Goal: Information Seeking & Learning: Learn about a topic

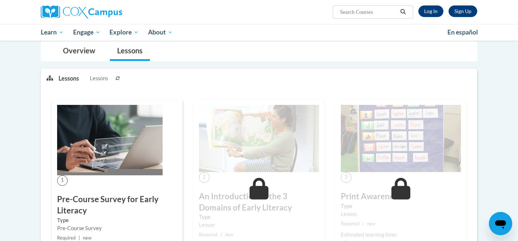
scroll to position [186, 0]
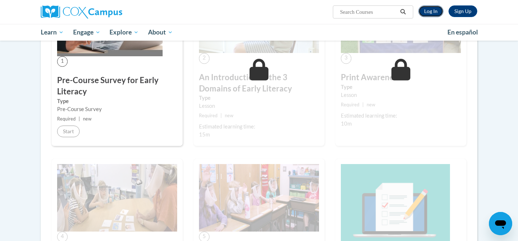
click at [439, 16] on link "Log In" at bounding box center [430, 11] width 25 height 12
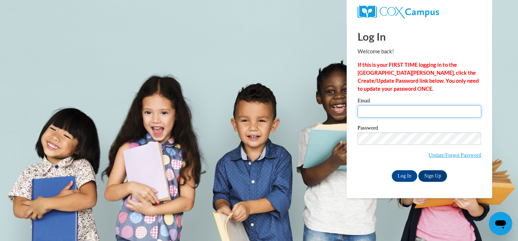
click at [416, 110] on input "Email" at bounding box center [419, 111] width 124 height 12
type input "mchamb66@students.kennesaw.edu"
click at [391, 170] on input "Log In" at bounding box center [403, 176] width 25 height 12
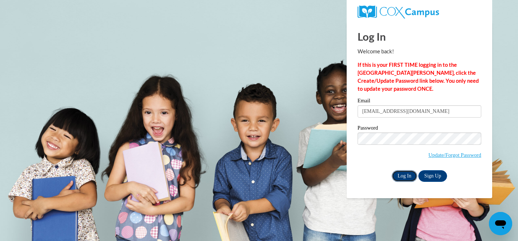
click at [408, 175] on input "Log In" at bounding box center [403, 176] width 25 height 12
click at [414, 178] on input "Log In" at bounding box center [403, 176] width 25 height 12
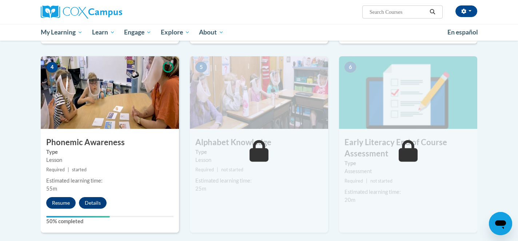
scroll to position [366, 0]
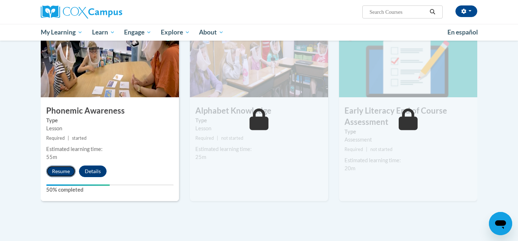
click at [70, 170] on button "Resume" at bounding box center [60, 172] width 29 height 12
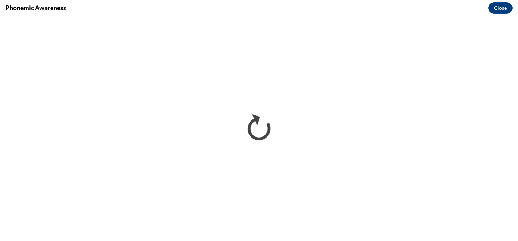
scroll to position [0, 0]
click at [493, 12] on button "Close" at bounding box center [500, 8] width 24 height 12
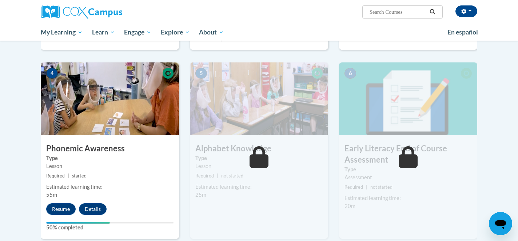
scroll to position [329, 0]
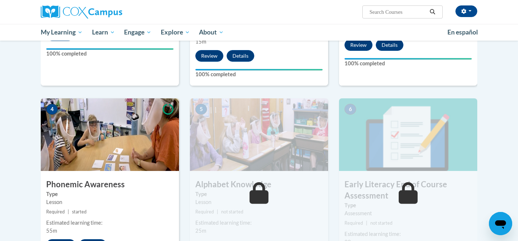
click at [92, 159] on img at bounding box center [110, 135] width 138 height 73
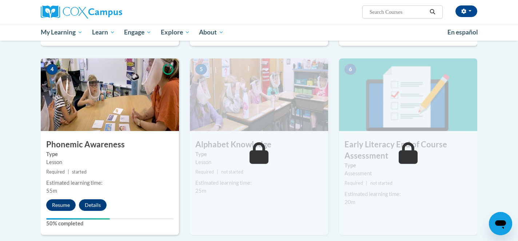
scroll to position [332, 0]
click at [64, 205] on button "Resume" at bounding box center [60, 205] width 29 height 12
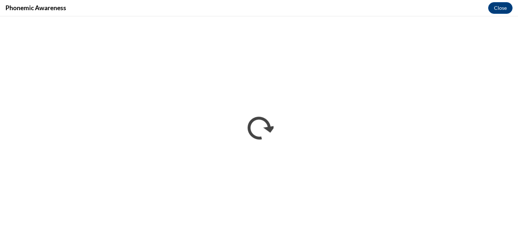
scroll to position [0, 0]
click at [501, 5] on button "Close" at bounding box center [500, 8] width 24 height 12
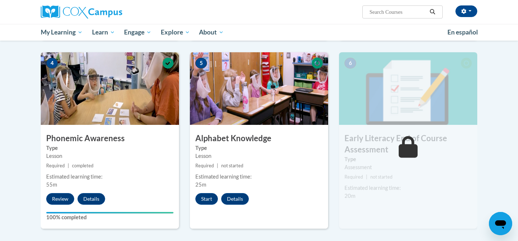
scroll to position [339, 0]
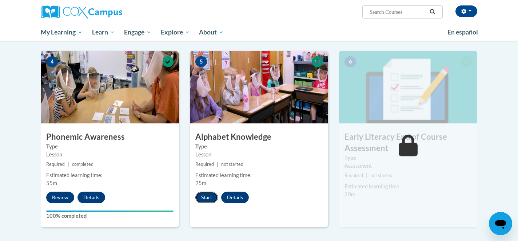
click at [216, 201] on button "Start" at bounding box center [206, 198] width 23 height 12
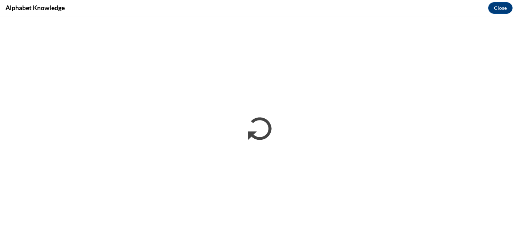
scroll to position [0, 0]
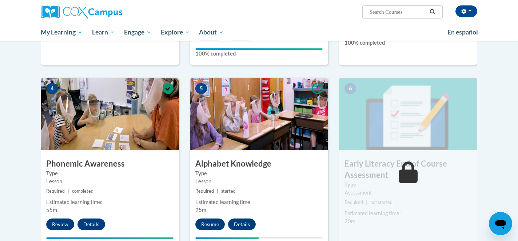
scroll to position [319, 0]
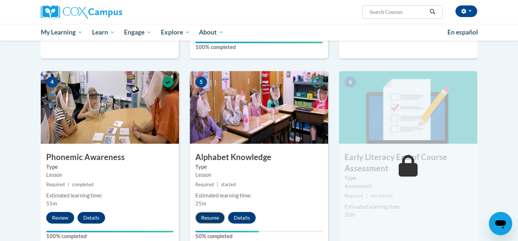
click at [211, 220] on button "Resume" at bounding box center [209, 218] width 29 height 12
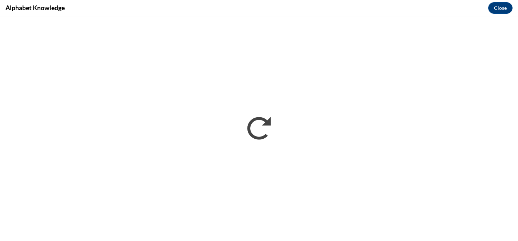
scroll to position [0, 0]
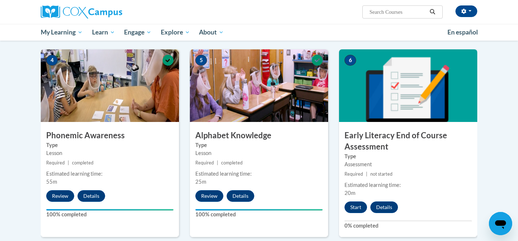
scroll to position [347, 0]
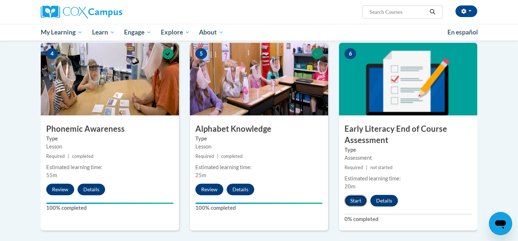
click at [358, 205] on button "Start" at bounding box center [355, 201] width 23 height 12
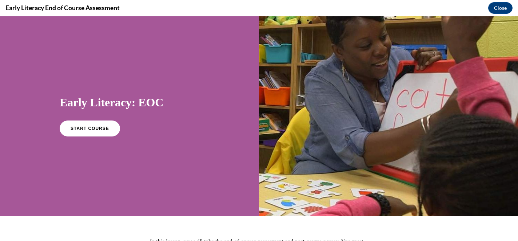
scroll to position [0, 0]
click at [102, 98] on h1 "Early Literacy: EOC" at bounding box center [130, 102] width 140 height 15
click at [96, 117] on div "Early Literacy: EOC START COURSE" at bounding box center [130, 115] width 140 height 55
click at [93, 128] on span "START COURSE" at bounding box center [89, 128] width 40 height 5
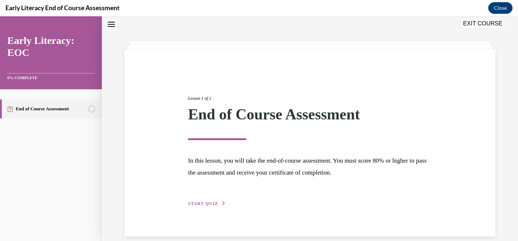
scroll to position [32, 0]
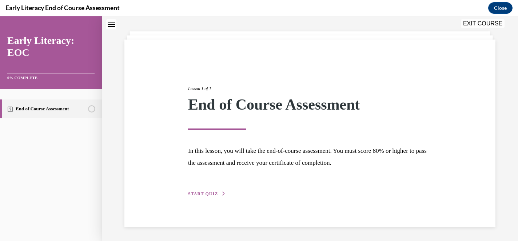
click at [215, 198] on div "Lesson 1 of 1 End of Course Assessment In this lesson, you will take the end-of…" at bounding box center [309, 134] width 371 height 188
click at [215, 194] on span "START QUIZ" at bounding box center [203, 194] width 30 height 5
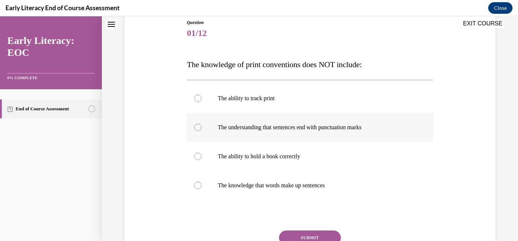
scroll to position [83, 0]
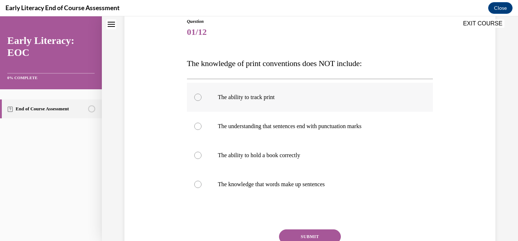
click at [224, 104] on div at bounding box center [310, 97] width 246 height 29
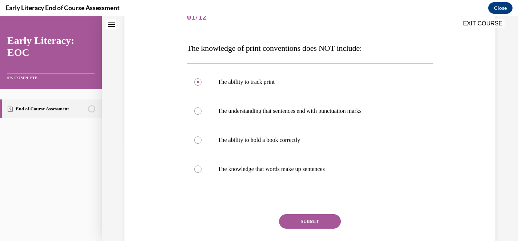
click at [289, 214] on div "Question 01/12 The knowledge of print conventions does NOT include: The ability…" at bounding box center [310, 138] width 246 height 271
click at [289, 220] on button "SUBMIT" at bounding box center [310, 221] width 62 height 15
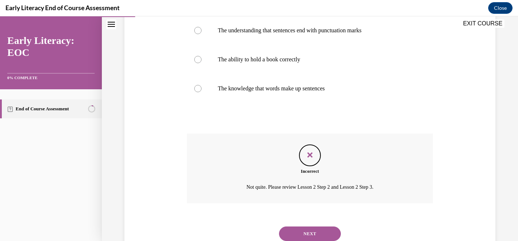
scroll to position [187, 0]
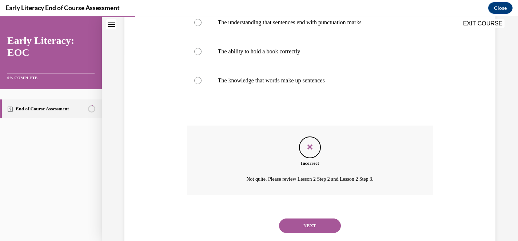
click at [301, 223] on button "NEXT" at bounding box center [310, 226] width 62 height 15
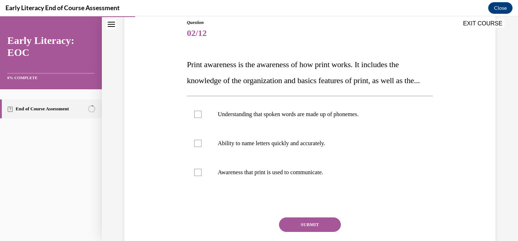
scroll to position [85, 0]
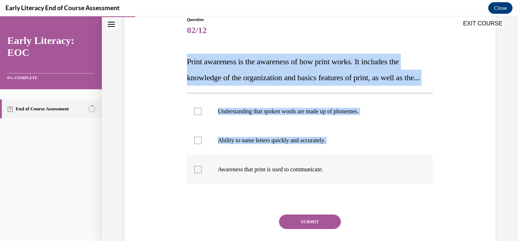
drag, startPoint x: 182, startPoint y: 63, endPoint x: 335, endPoint y: 189, distance: 198.3
click at [335, 189] on div "Question 02/12 Print awareness is the awareness of how print works. It includes…" at bounding box center [309, 135] width 374 height 280
click at [306, 86] on p "Print awareness is the awareness of how print works. It includes the knowledge …" at bounding box center [310, 70] width 246 height 32
drag, startPoint x: 185, startPoint y: 62, endPoint x: 331, endPoint y: 188, distance: 192.3
click at [331, 188] on div "Question 02/12 Print awareness is the awareness of how print works. It includes…" at bounding box center [310, 139] width 250 height 269
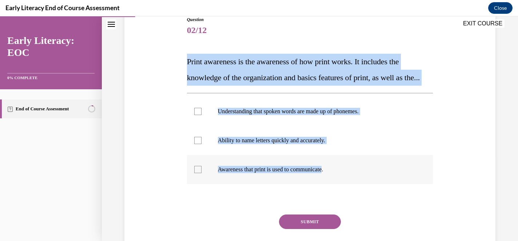
copy div "Print awareness is the awareness of how print works. It includes the knowledge …"
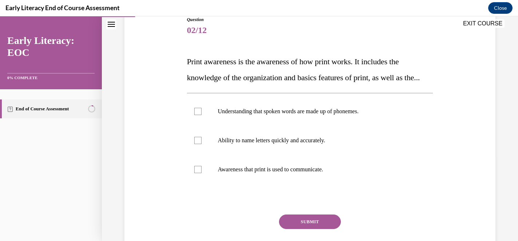
click at [348, 73] on p "Print awareness is the awareness of how print works. It includes the knowledge …" at bounding box center [310, 70] width 246 height 32
click at [239, 173] on p "Awareness that print is used to communicate." at bounding box center [316, 169] width 197 height 7
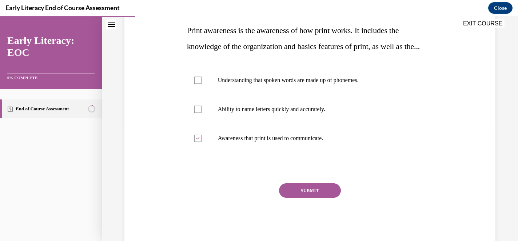
click at [302, 198] on button "SUBMIT" at bounding box center [310, 191] width 62 height 15
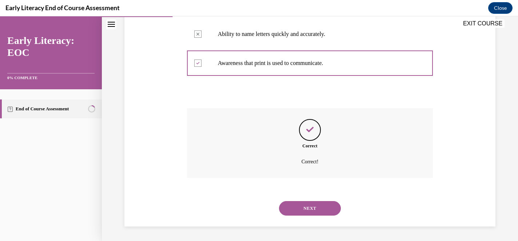
scroll to position [207, 0]
click at [315, 217] on div "NEXT" at bounding box center [310, 208] width 246 height 29
click at [315, 213] on button "NEXT" at bounding box center [310, 208] width 62 height 15
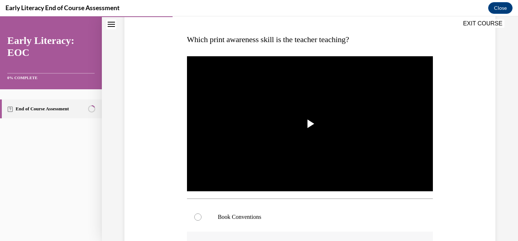
scroll to position [105, 0]
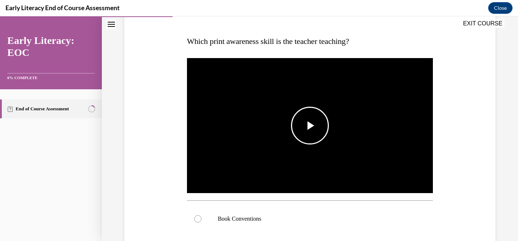
click at [310, 126] on span "Video player" at bounding box center [310, 126] width 0 height 0
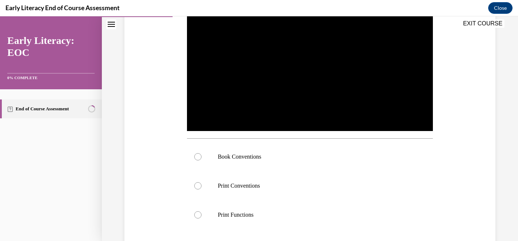
scroll to position [172, 0]
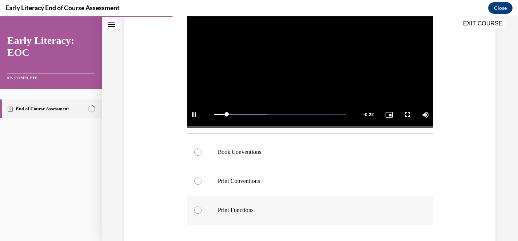
click at [257, 202] on div at bounding box center [310, 210] width 246 height 29
click at [240, 153] on p "Book Conventions" at bounding box center [316, 152] width 197 height 7
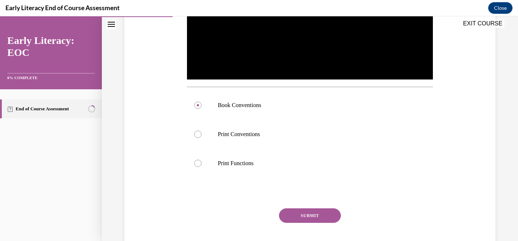
click at [295, 213] on button "SUBMIT" at bounding box center [310, 216] width 62 height 15
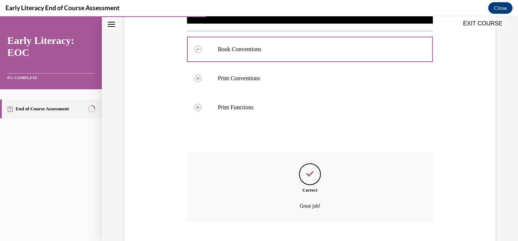
scroll to position [319, 0]
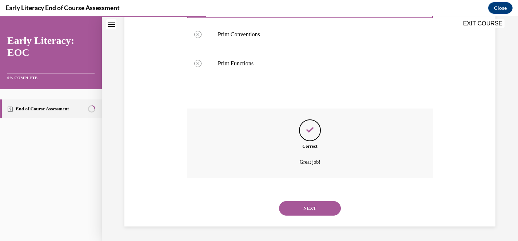
click at [309, 210] on button "NEXT" at bounding box center [310, 208] width 62 height 15
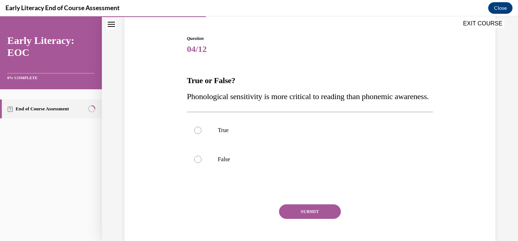
scroll to position [69, 0]
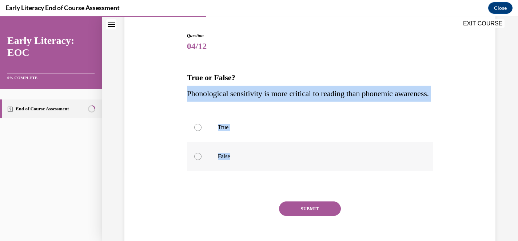
drag, startPoint x: 186, startPoint y: 94, endPoint x: 233, endPoint y: 172, distance: 91.4
click at [233, 172] on div "Question 04/12 True or False? Phonological sensitivity is more critical to read…" at bounding box center [310, 141] width 250 height 240
copy div "Phonological sensitivity is more critical to reading than phonemic awareness. T…"
click at [229, 160] on p "False" at bounding box center [316, 156] width 197 height 7
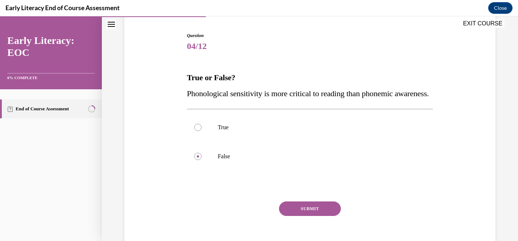
click at [309, 216] on button "SUBMIT" at bounding box center [310, 209] width 62 height 15
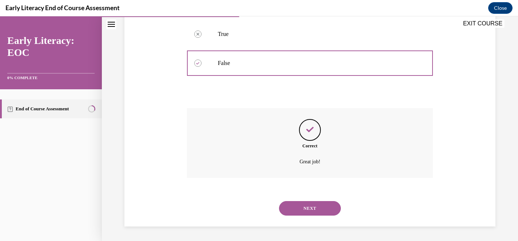
scroll to position [178, 0]
click at [314, 204] on button "NEXT" at bounding box center [310, 208] width 62 height 15
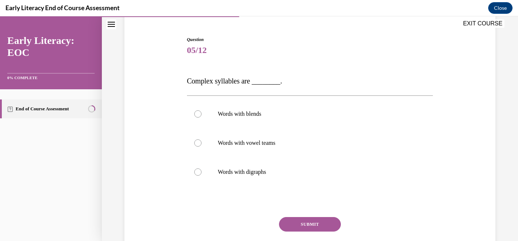
scroll to position [65, 0]
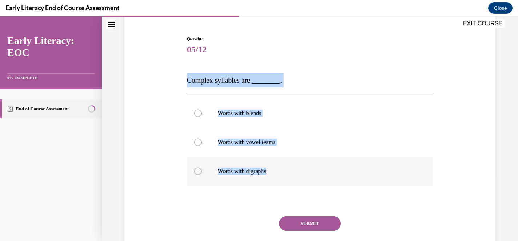
drag, startPoint x: 189, startPoint y: 79, endPoint x: 272, endPoint y: 174, distance: 125.7
click at [272, 174] on div "Question 05/12 Complex syllables are ________. Words with blends Words with vow…" at bounding box center [310, 156] width 246 height 241
copy div "Complex syllables are ________. Words with blends Words with vowel teams Words …"
click at [252, 123] on div at bounding box center [310, 113] width 246 height 29
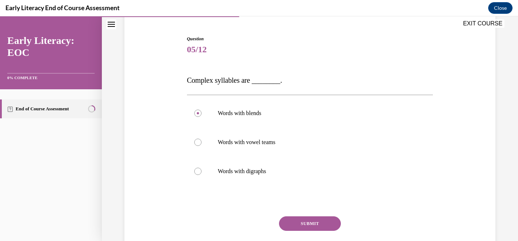
click at [310, 225] on button "SUBMIT" at bounding box center [310, 224] width 62 height 15
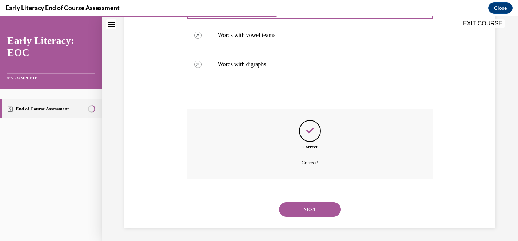
scroll to position [174, 0]
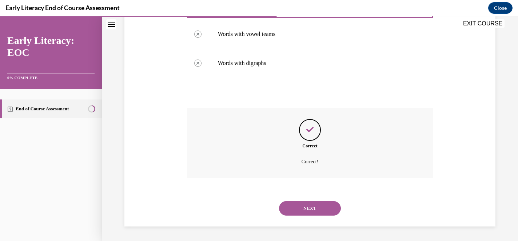
click at [311, 202] on button "NEXT" at bounding box center [310, 208] width 62 height 15
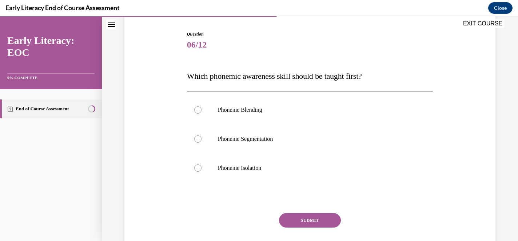
scroll to position [77, 0]
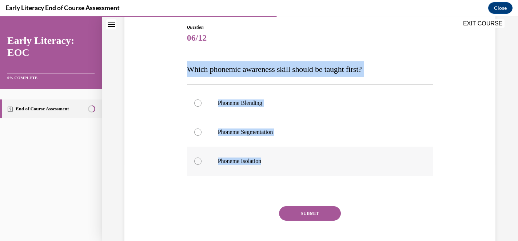
drag, startPoint x: 186, startPoint y: 70, endPoint x: 267, endPoint y: 164, distance: 124.0
click at [267, 164] on div "Question 06/12 Which phonemic awareness skill should be taught first? Phoneme B…" at bounding box center [310, 139] width 250 height 253
copy div "Which phonemic awareness skill should be taught first? Phoneme Blending Phoneme…"
click at [225, 160] on p "Phoneme Isolation" at bounding box center [316, 161] width 197 height 7
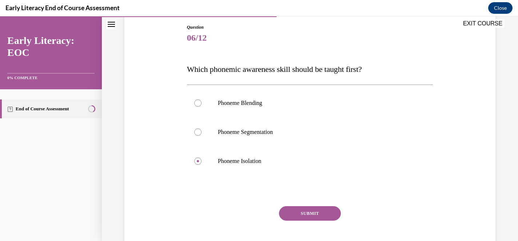
click at [294, 210] on button "SUBMIT" at bounding box center [310, 213] width 62 height 15
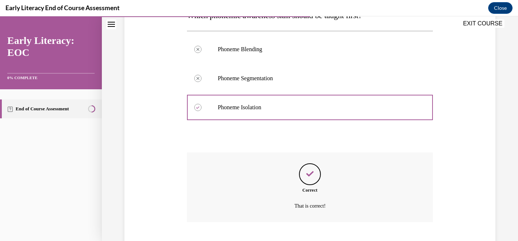
scroll to position [175, 0]
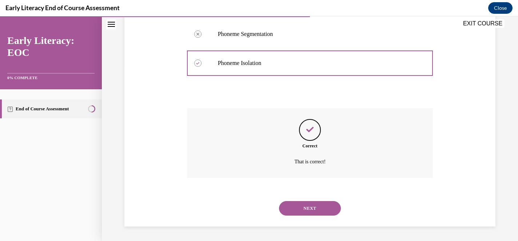
click at [307, 209] on button "NEXT" at bounding box center [310, 208] width 62 height 15
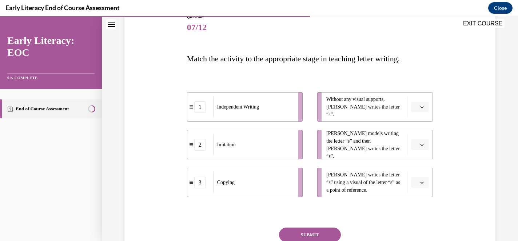
scroll to position [88, 0]
click at [415, 179] on span "Please select an option" at bounding box center [416, 181] width 3 height 7
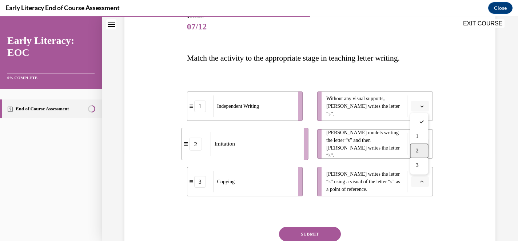
click at [421, 146] on div "2" at bounding box center [419, 151] width 18 height 15
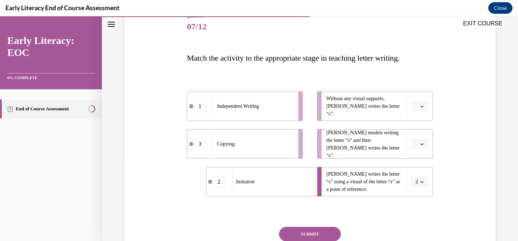
click at [423, 102] on button "button" at bounding box center [420, 106] width 18 height 11
click at [421, 137] on div "1" at bounding box center [419, 137] width 18 height 15
click at [421, 139] on button "button" at bounding box center [420, 144] width 18 height 11
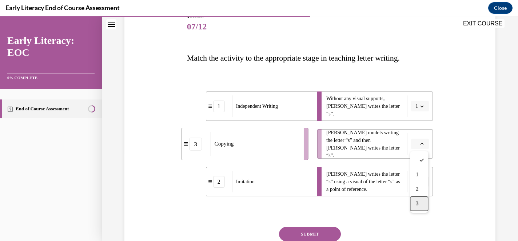
click at [421, 205] on div "3" at bounding box center [419, 204] width 18 height 15
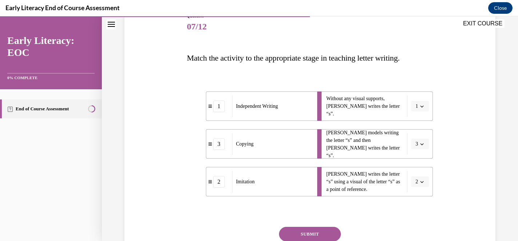
click at [339, 230] on button "SUBMIT" at bounding box center [310, 234] width 62 height 15
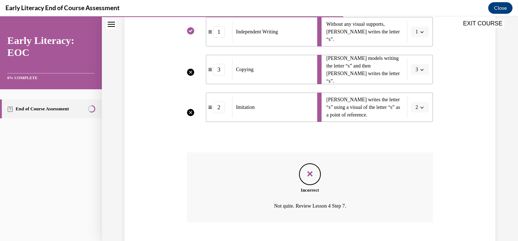
scroll to position [207, 0]
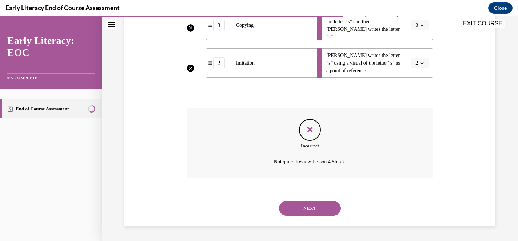
click at [332, 213] on button "NEXT" at bounding box center [310, 208] width 62 height 15
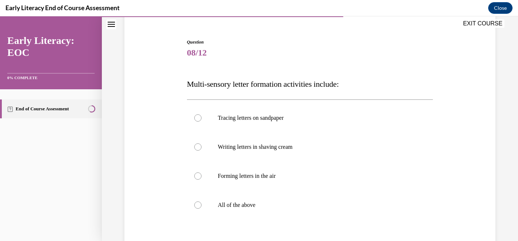
scroll to position [65, 0]
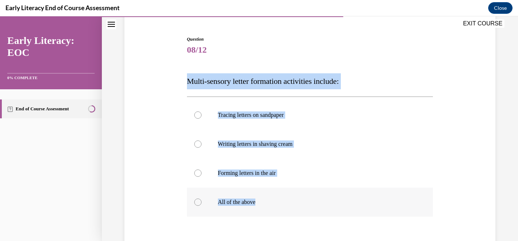
drag, startPoint x: 187, startPoint y: 84, endPoint x: 257, endPoint y: 202, distance: 137.1
click at [257, 202] on div "Question 08/12 Multi-sensory letter formation activities include: Tracing lette…" at bounding box center [310, 171] width 246 height 271
copy div "Multi-sensory letter formation activities include: Tracing letters on sandpaper…"
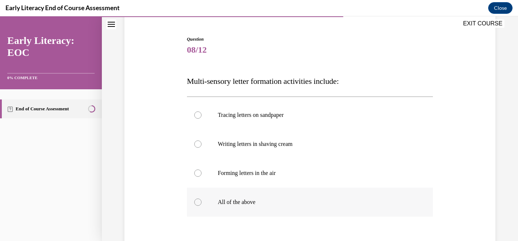
click at [229, 200] on p "All of the above" at bounding box center [316, 202] width 197 height 7
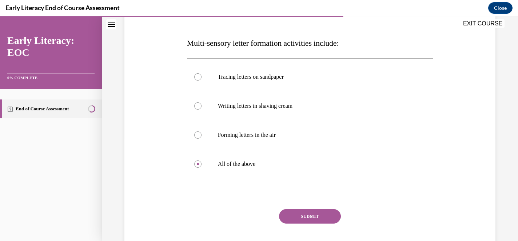
click at [291, 216] on button "SUBMIT" at bounding box center [310, 216] width 62 height 15
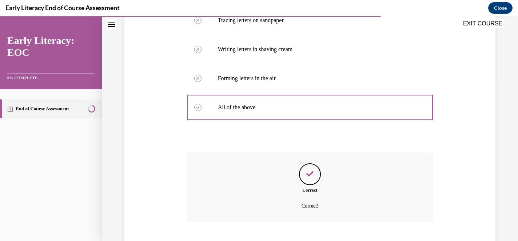
scroll to position [204, 0]
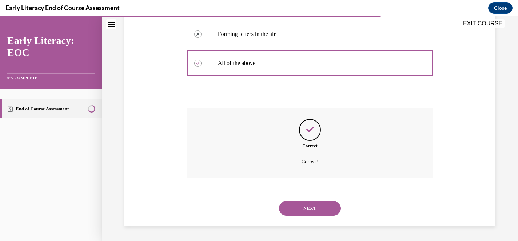
click at [302, 209] on button "NEXT" at bounding box center [310, 208] width 62 height 15
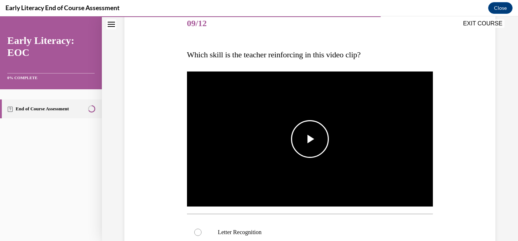
click at [270, 150] on img "Video player" at bounding box center [310, 139] width 246 height 138
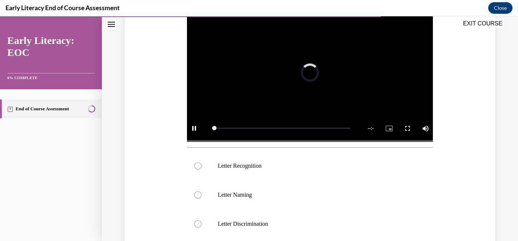
scroll to position [160, 0]
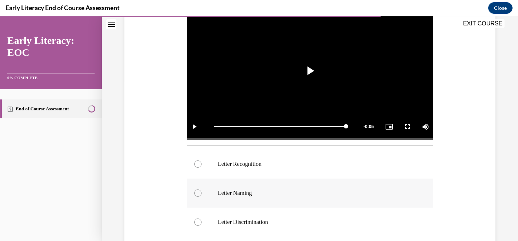
click at [275, 189] on div at bounding box center [310, 193] width 246 height 29
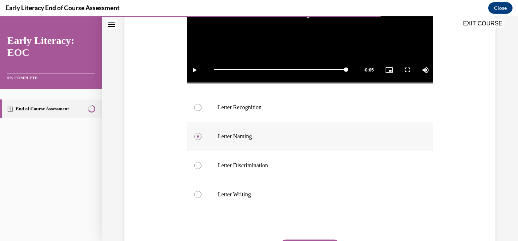
scroll to position [219, 0]
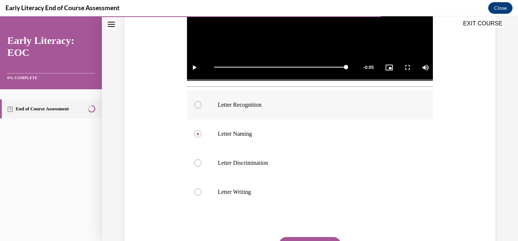
click at [264, 112] on div at bounding box center [310, 105] width 246 height 29
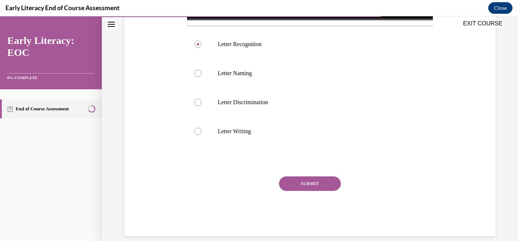
click at [306, 184] on button "SUBMIT" at bounding box center [310, 184] width 62 height 15
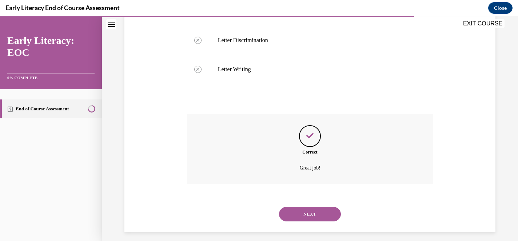
scroll to position [348, 0]
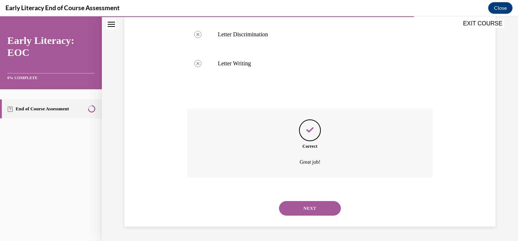
click at [313, 216] on div "NEXT" at bounding box center [310, 208] width 246 height 29
click at [313, 210] on button "NEXT" at bounding box center [310, 208] width 62 height 15
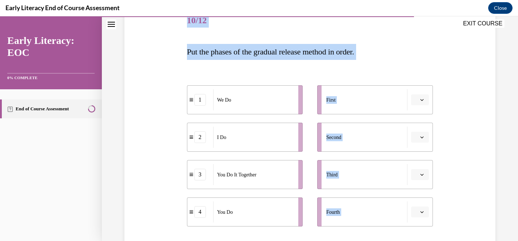
click at [307, 73] on div "1 We Do 2 I Do 3 You Do It Together 4 You Do First Second Third Fourth" at bounding box center [310, 149] width 246 height 156
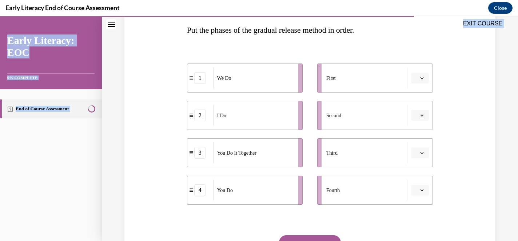
scroll to position [185, 0]
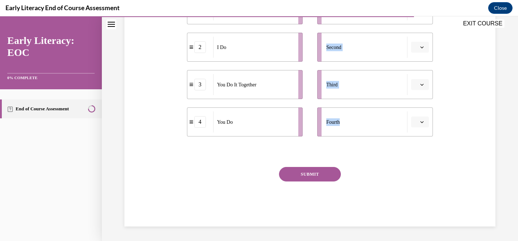
drag, startPoint x: 184, startPoint y: 53, endPoint x: 344, endPoint y: 128, distance: 176.3
click at [344, 128] on div "Question 10/12 Put the phases of the gradual release method in order. 1 We Do 2…" at bounding box center [309, 61] width 374 height 332
copy div "Put the phases of the gradual release method in order. 1 We Do 2 I Do 3 You Do …"
click at [346, 149] on div at bounding box center [310, 152] width 246 height 9
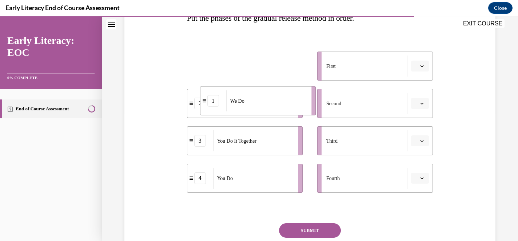
drag, startPoint x: 218, startPoint y: 67, endPoint x: 231, endPoint y: 104, distance: 39.7
click at [231, 104] on span "We Do" at bounding box center [237, 101] width 14 height 8
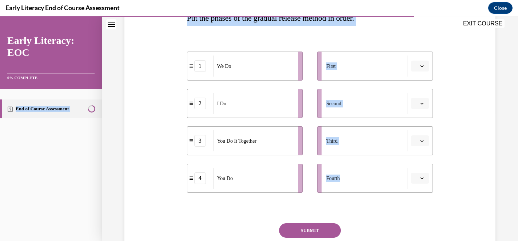
drag, startPoint x: 241, startPoint y: 218, endPoint x: 72, endPoint y: 103, distance: 204.6
click at [72, 103] on div "EXIT COURSE Early Literacy: EOC 0% COMPLETE End of Course Assessment Home Quest…" at bounding box center [259, 128] width 518 height 225
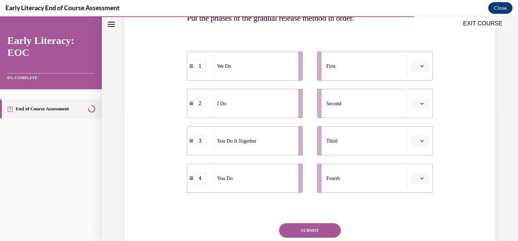
click at [154, 99] on div "Question 10/12 Put the phases of the gradual release method in order. 1 We Do 2…" at bounding box center [309, 117] width 374 height 332
click at [415, 68] on span "Please select an option" at bounding box center [416, 66] width 3 height 7
click at [419, 109] on div "2" at bounding box center [419, 111] width 18 height 15
click at [415, 104] on span "Please select an option" at bounding box center [416, 103] width 3 height 7
click at [424, 144] on div "2" at bounding box center [419, 149] width 18 height 15
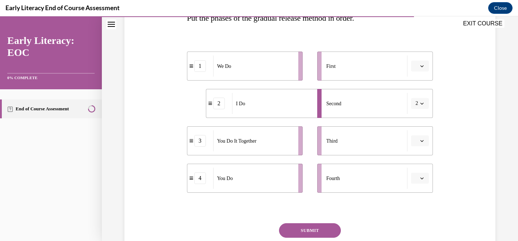
click at [418, 67] on button "button" at bounding box center [420, 66] width 18 height 11
click at [421, 95] on div "1" at bounding box center [419, 97] width 18 height 15
click at [430, 139] on li "Third" at bounding box center [375, 140] width 116 height 29
click at [424, 139] on button "button" at bounding box center [420, 141] width 18 height 11
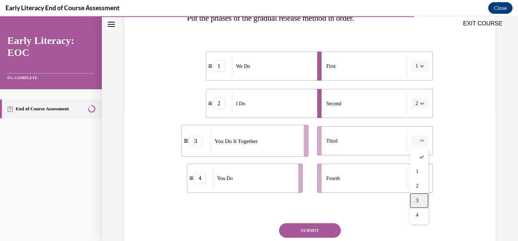
click at [419, 199] on div "3" at bounding box center [419, 201] width 18 height 15
click at [419, 182] on button "button" at bounding box center [420, 178] width 18 height 11
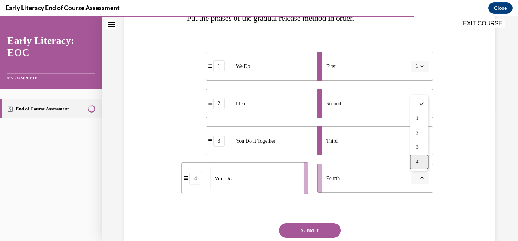
click at [417, 165] on div "4" at bounding box center [419, 162] width 18 height 15
click at [340, 221] on div "Question 10/12 Put the phases of the gradual release method in order. 1 We Do 2…" at bounding box center [310, 128] width 246 height 310
click at [336, 225] on button "SUBMIT" at bounding box center [310, 231] width 62 height 15
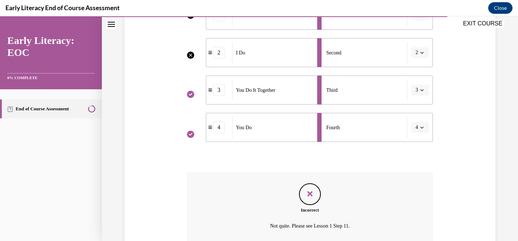
scroll to position [244, 0]
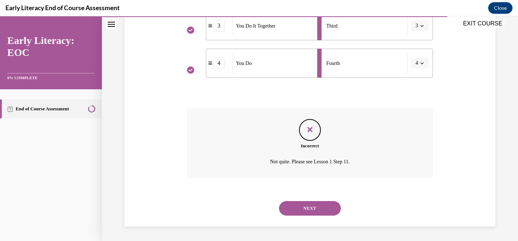
click at [323, 216] on div "NEXT" at bounding box center [310, 208] width 246 height 29
click at [323, 211] on button "NEXT" at bounding box center [310, 208] width 62 height 15
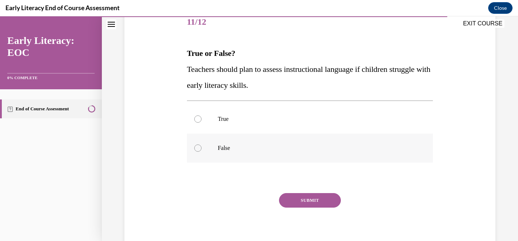
scroll to position [98, 0]
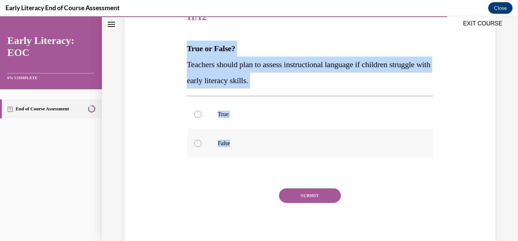
drag, startPoint x: 186, startPoint y: 48, endPoint x: 231, endPoint y: 146, distance: 108.2
click at [231, 146] on div "Question 11/12 True or False? Teachers should plan to assess instructional lang…" at bounding box center [310, 120] width 250 height 256
copy div "True or False? Teachers should plan to assess instructional language if childre…"
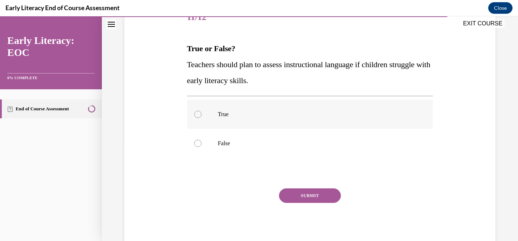
click at [209, 109] on div at bounding box center [310, 114] width 246 height 29
click at [310, 196] on button "SUBMIT" at bounding box center [310, 196] width 62 height 15
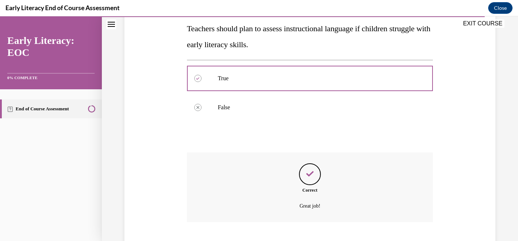
scroll to position [178, 0]
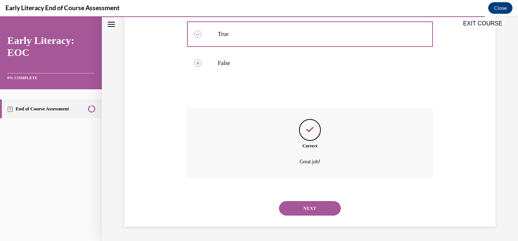
click at [310, 205] on button "NEXT" at bounding box center [310, 208] width 62 height 15
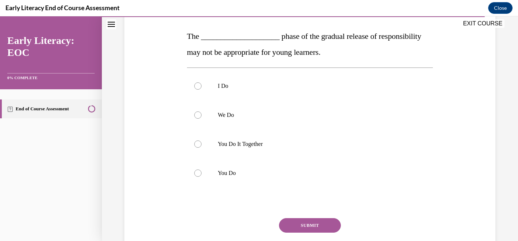
scroll to position [107, 0]
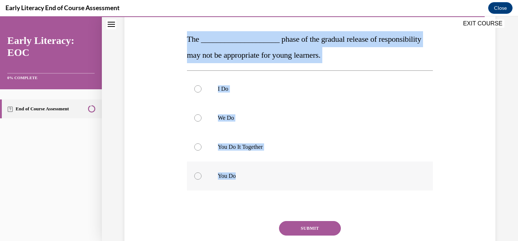
drag, startPoint x: 186, startPoint y: 39, endPoint x: 240, endPoint y: 179, distance: 150.4
click at [240, 179] on div "Question 12/12 The ____________________ phase of the gradual release of respons…" at bounding box center [310, 132] width 250 height 298
copy div "The ____________________ phase of the gradual release of responsibility may not…"
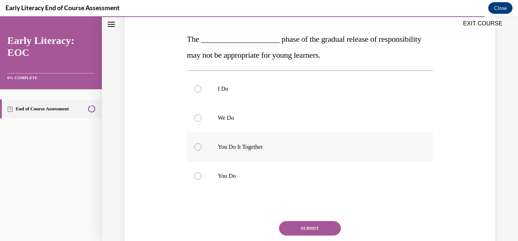
click at [237, 141] on div at bounding box center [310, 147] width 246 height 29
click at [321, 231] on button "SUBMIT" at bounding box center [310, 228] width 62 height 15
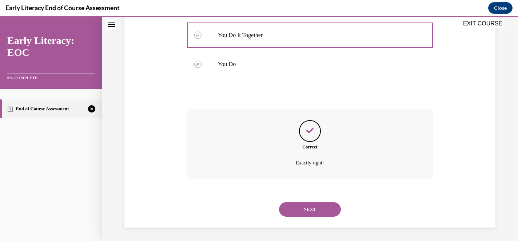
scroll to position [220, 0]
click at [316, 209] on button "NEXT" at bounding box center [310, 208] width 62 height 15
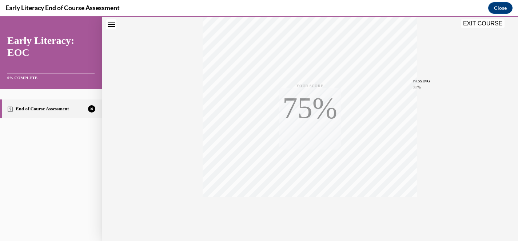
scroll to position [148, 0]
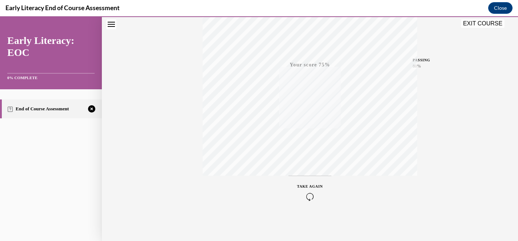
click at [314, 197] on icon "button" at bounding box center [310, 197] width 26 height 8
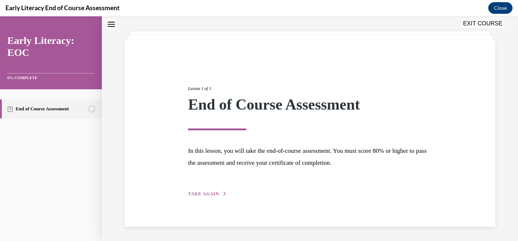
click at [210, 193] on span "TAKE AGAIN" at bounding box center [203, 194] width 31 height 5
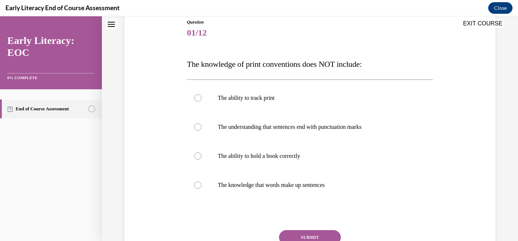
scroll to position [83, 0]
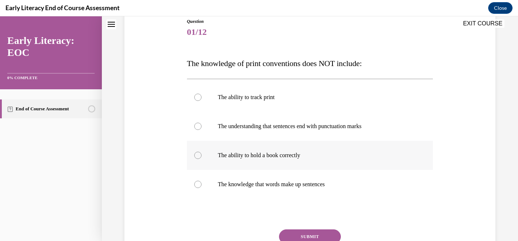
click at [269, 164] on div at bounding box center [310, 155] width 246 height 29
click at [314, 235] on button "SUBMIT" at bounding box center [310, 237] width 62 height 15
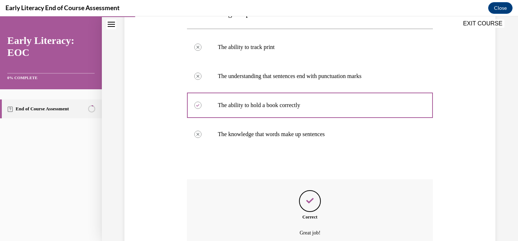
scroll to position [204, 0]
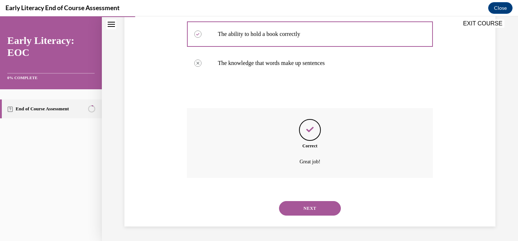
click at [314, 235] on div "Question 01/12 The knowledge of print conventions does NOT include: The ability…" at bounding box center [310, 38] width 416 height 406
click at [317, 218] on div "NEXT" at bounding box center [310, 208] width 246 height 29
click at [317, 209] on button "NEXT" at bounding box center [310, 208] width 62 height 15
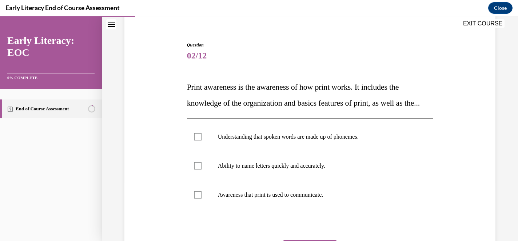
scroll to position [71, 0]
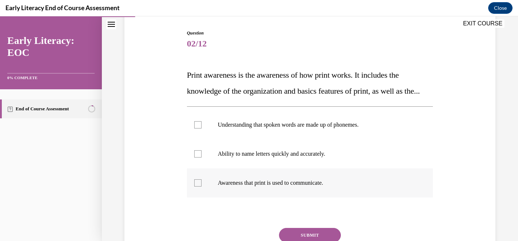
click at [333, 192] on div at bounding box center [310, 183] width 246 height 29
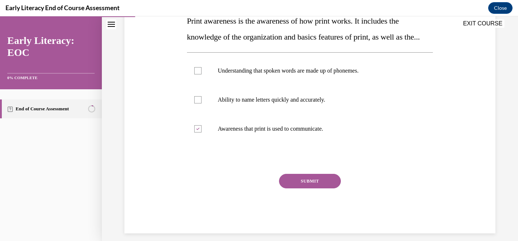
click at [330, 189] on button "SUBMIT" at bounding box center [310, 181] width 62 height 15
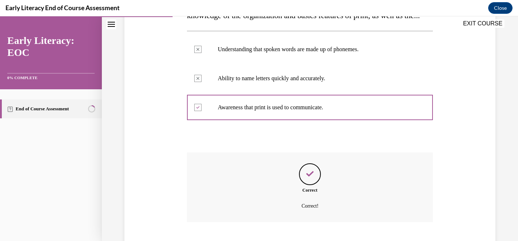
scroll to position [207, 0]
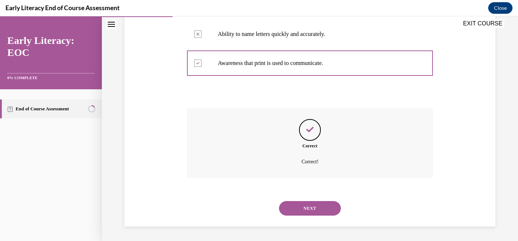
click at [328, 216] on button "NEXT" at bounding box center [310, 208] width 62 height 15
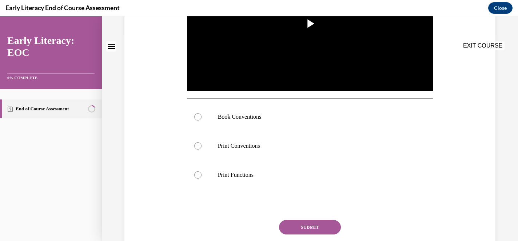
scroll to position [0, 0]
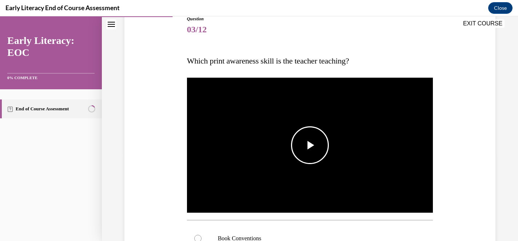
click at [310, 145] on span "Video player" at bounding box center [310, 145] width 0 height 0
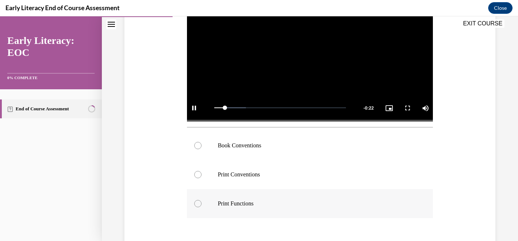
scroll to position [178, 0]
click at [301, 201] on p "Print Functions" at bounding box center [316, 204] width 197 height 7
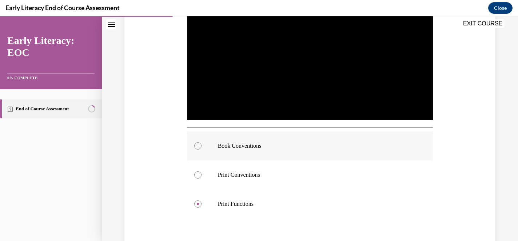
click at [298, 149] on p "Book Conventions" at bounding box center [316, 145] width 197 height 7
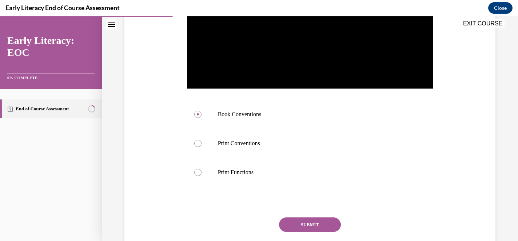
click at [313, 224] on button "SUBMIT" at bounding box center [310, 225] width 62 height 15
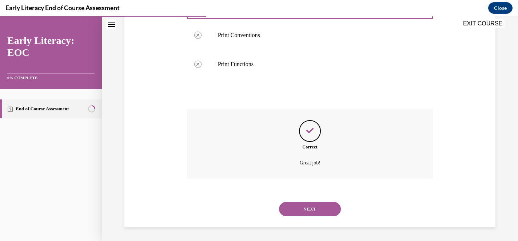
scroll to position [319, 0]
click at [311, 206] on button "NEXT" at bounding box center [310, 208] width 62 height 15
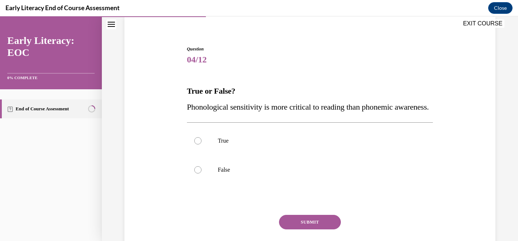
scroll to position [56, 0]
click at [226, 173] on p "False" at bounding box center [316, 169] width 197 height 7
click at [293, 229] on button "SUBMIT" at bounding box center [310, 222] width 62 height 15
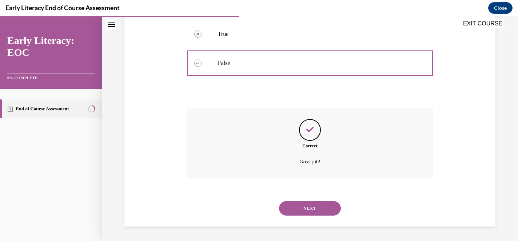
scroll to position [178, 0]
click at [316, 203] on button "NEXT" at bounding box center [310, 208] width 62 height 15
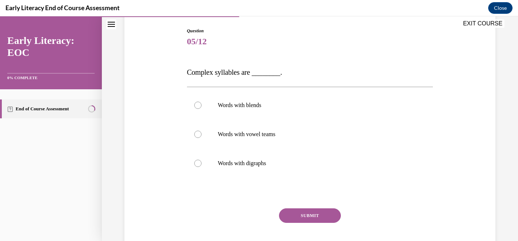
scroll to position [88, 0]
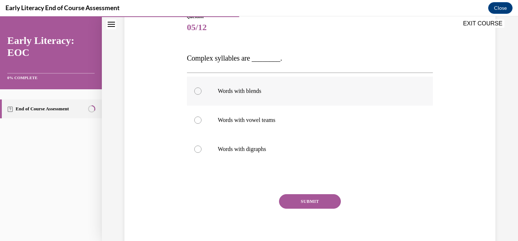
click at [264, 95] on p "Words with blends" at bounding box center [316, 91] width 197 height 7
click at [290, 196] on button "SUBMIT" at bounding box center [310, 201] width 62 height 15
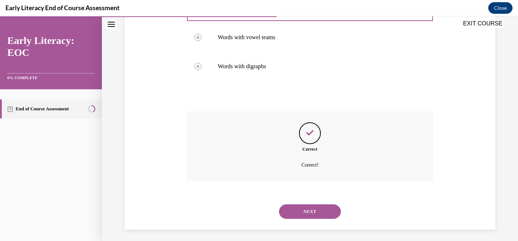
scroll to position [174, 0]
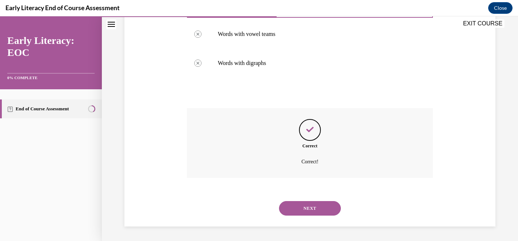
click at [313, 204] on button "NEXT" at bounding box center [310, 208] width 62 height 15
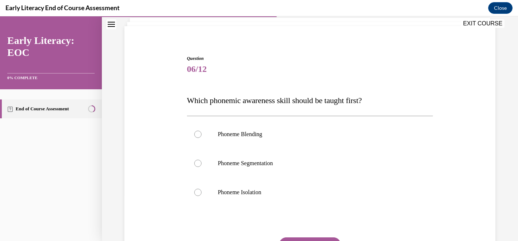
scroll to position [64, 0]
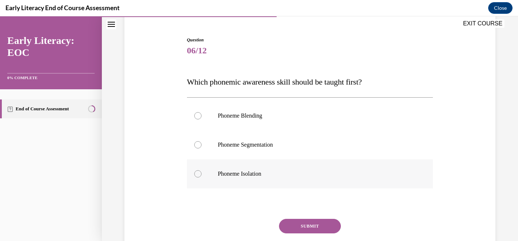
click at [225, 180] on div at bounding box center [310, 174] width 246 height 29
click at [291, 230] on button "SUBMIT" at bounding box center [310, 226] width 62 height 15
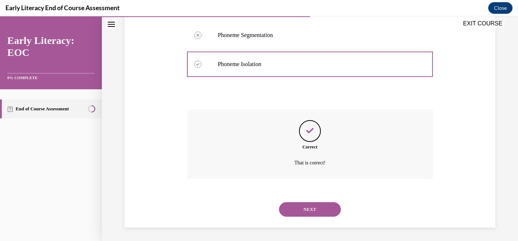
scroll to position [175, 0]
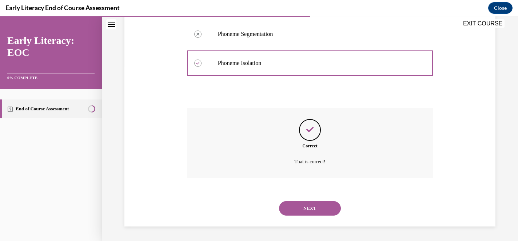
click at [305, 210] on button "NEXT" at bounding box center [310, 208] width 62 height 15
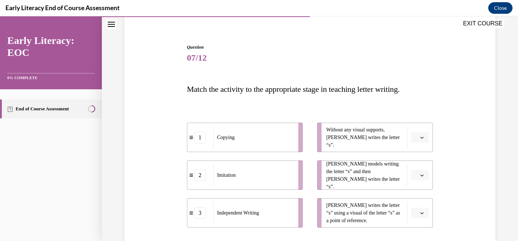
scroll to position [84, 0]
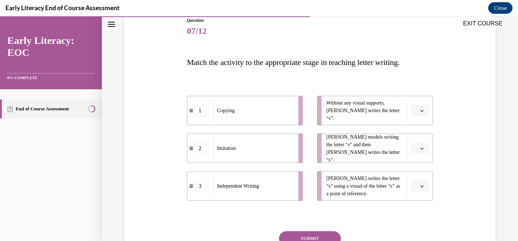
click at [417, 110] on span "Please select an option" at bounding box center [416, 110] width 3 height 7
click at [451, 145] on div "Question 07/12 Match the activity to the appropriate stage in teaching letter w…" at bounding box center [309, 143] width 374 height 296
click at [421, 188] on icon "button" at bounding box center [422, 187] width 4 height 4
click at [421, 154] on div "2" at bounding box center [419, 155] width 18 height 15
click at [424, 148] on span "button" at bounding box center [421, 148] width 5 height 5
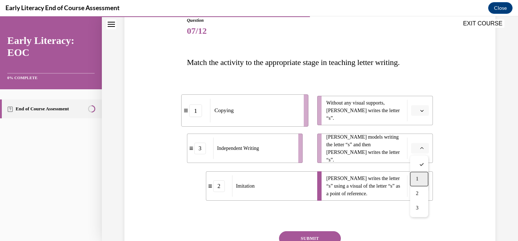
click at [423, 181] on div "1" at bounding box center [419, 179] width 18 height 15
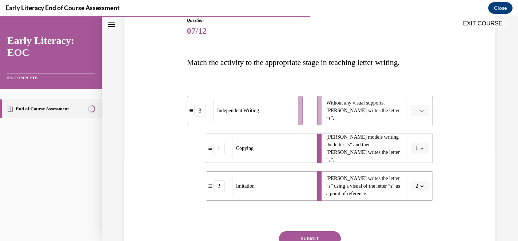
click at [424, 116] on button "button" at bounding box center [420, 110] width 18 height 11
click at [419, 172] on div "3" at bounding box center [419, 170] width 18 height 15
click at [340, 238] on button "SUBMIT" at bounding box center [310, 239] width 62 height 15
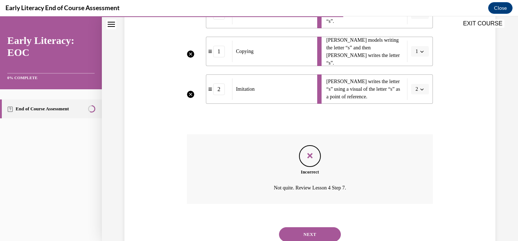
scroll to position [207, 0]
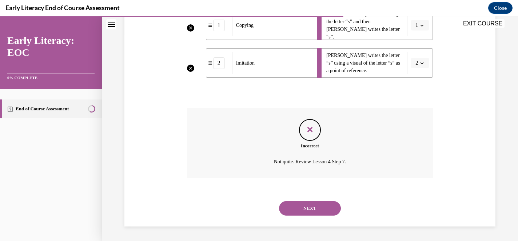
click at [331, 210] on button "NEXT" at bounding box center [310, 208] width 62 height 15
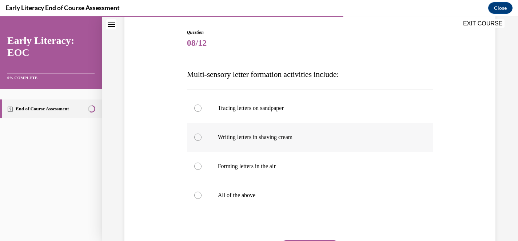
scroll to position [73, 0]
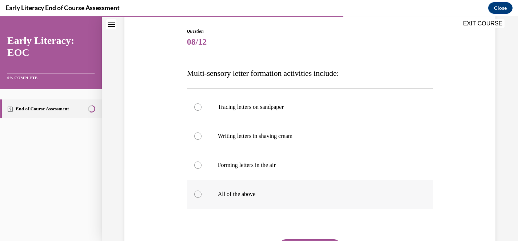
click at [311, 188] on div at bounding box center [310, 194] width 246 height 29
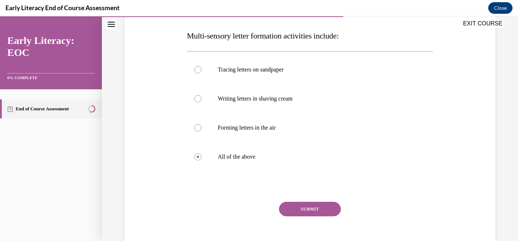
click at [310, 204] on button "SUBMIT" at bounding box center [310, 209] width 62 height 15
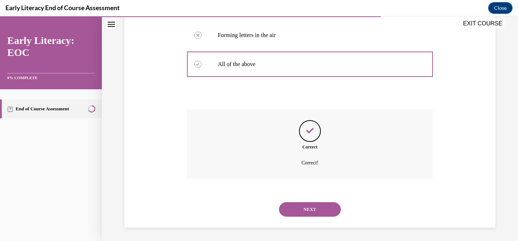
scroll to position [204, 0]
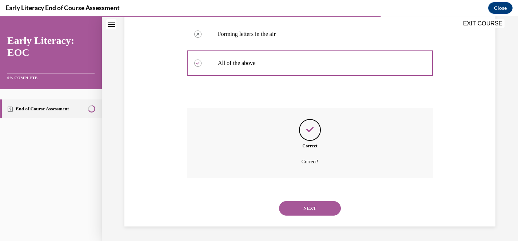
click at [311, 204] on button "NEXT" at bounding box center [310, 208] width 62 height 15
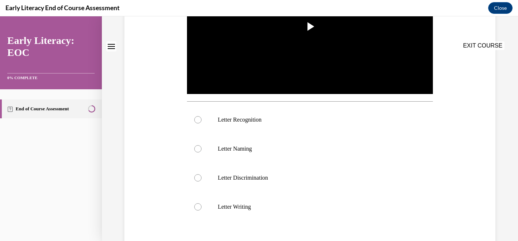
scroll to position [0, 0]
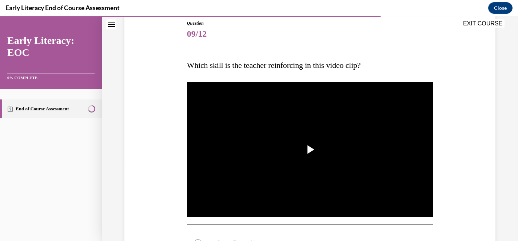
click at [280, 140] on img "Video player" at bounding box center [310, 150] width 246 height 138
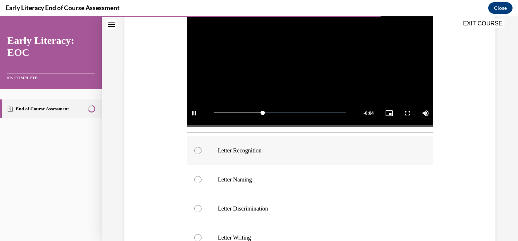
click at [275, 161] on div at bounding box center [310, 150] width 246 height 29
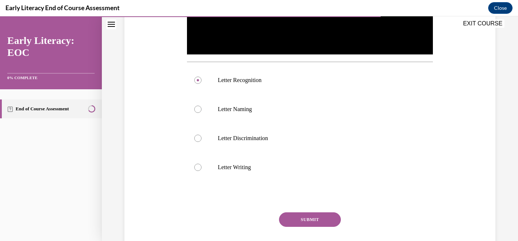
click at [302, 217] on button "SUBMIT" at bounding box center [310, 220] width 62 height 15
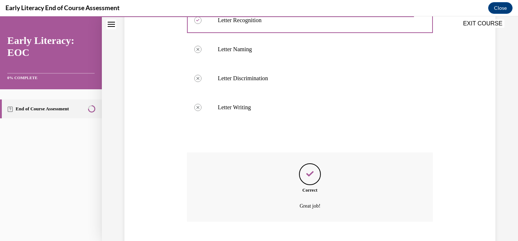
scroll to position [348, 0]
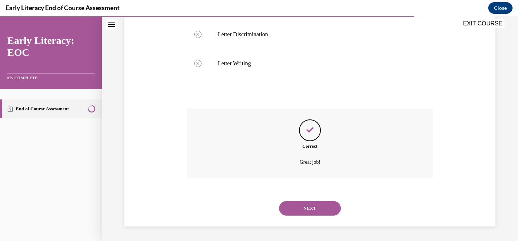
click at [309, 212] on button "NEXT" at bounding box center [310, 208] width 62 height 15
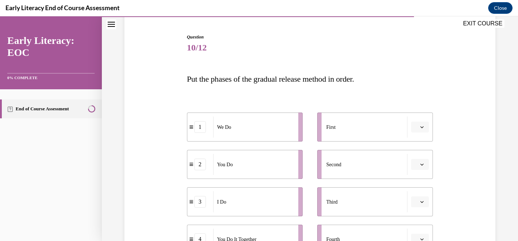
scroll to position [72, 0]
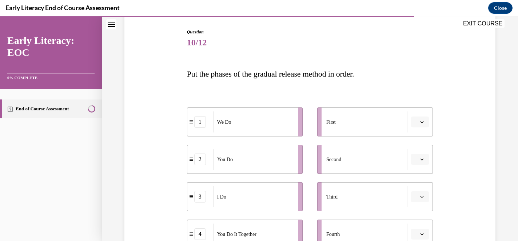
click at [418, 124] on button "button" at bounding box center [420, 122] width 18 height 11
click at [419, 177] on div "3" at bounding box center [419, 182] width 18 height 15
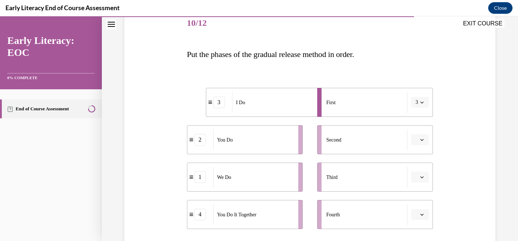
scroll to position [99, 0]
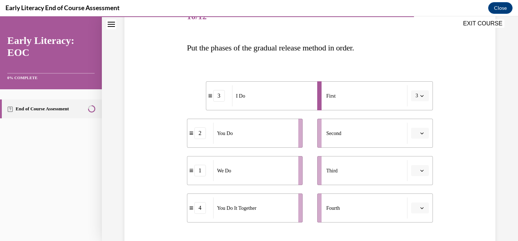
click at [419, 133] on span "button" at bounding box center [421, 133] width 5 height 5
click at [413, 191] on div "3" at bounding box center [419, 193] width 18 height 15
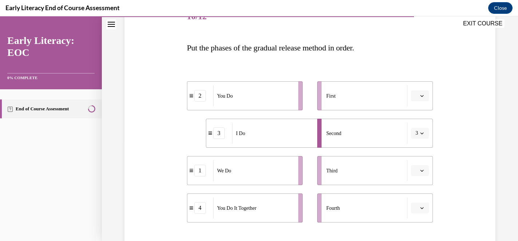
click at [414, 101] on button "button" at bounding box center [420, 96] width 18 height 11
click at [420, 126] on div "1" at bounding box center [419, 127] width 18 height 15
click at [422, 100] on button "1" at bounding box center [420, 96] width 18 height 11
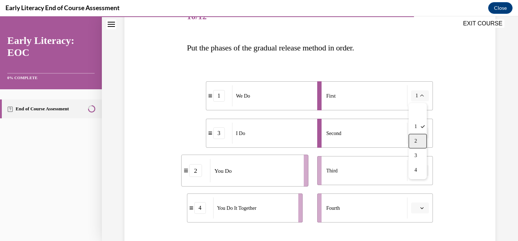
click at [419, 145] on div "2" at bounding box center [417, 141] width 18 height 15
click at [421, 91] on button "2" at bounding box center [420, 96] width 18 height 11
click at [421, 130] on div "1" at bounding box center [417, 127] width 18 height 15
click at [421, 98] on span "button" at bounding box center [421, 95] width 5 height 5
click at [415, 153] on span "3" at bounding box center [415, 156] width 3 height 6
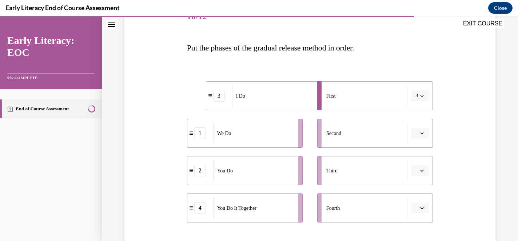
click at [422, 136] on button "button" at bounding box center [420, 133] width 18 height 11
click at [421, 160] on div "1" at bounding box center [419, 164] width 18 height 15
click at [422, 174] on button "button" at bounding box center [420, 170] width 18 height 11
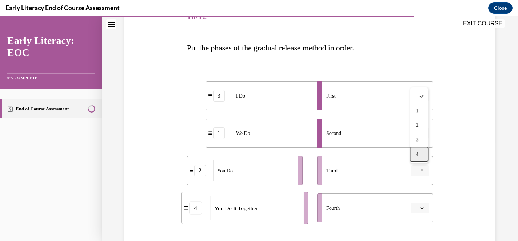
click at [419, 157] on div "4" at bounding box center [419, 154] width 18 height 15
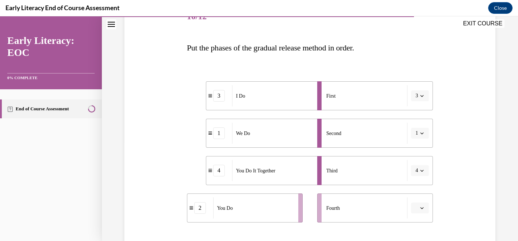
click at [422, 203] on button "button" at bounding box center [420, 208] width 18 height 11
click at [419, 164] on div "2" at bounding box center [419, 163] width 18 height 15
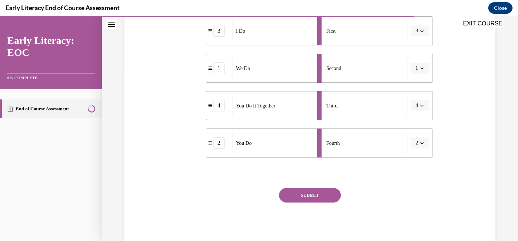
click at [332, 196] on button "SUBMIT" at bounding box center [310, 195] width 62 height 15
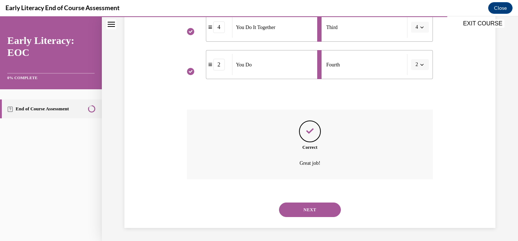
scroll to position [244, 0]
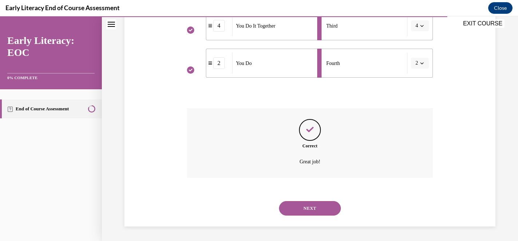
click at [321, 210] on button "NEXT" at bounding box center [310, 208] width 62 height 15
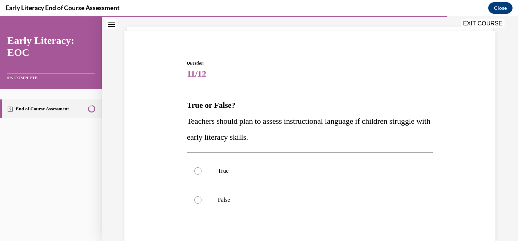
scroll to position [55, 0]
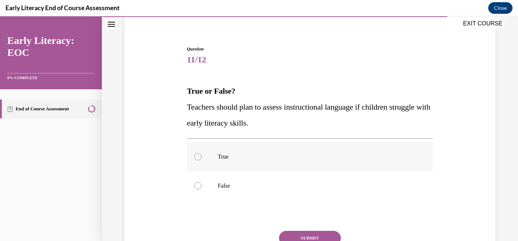
click at [229, 146] on div at bounding box center [310, 156] width 246 height 29
click at [294, 231] on button "SUBMIT" at bounding box center [310, 238] width 62 height 15
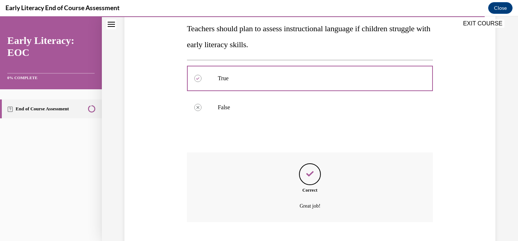
scroll to position [178, 0]
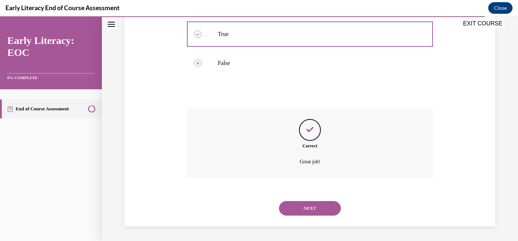
click at [313, 213] on button "NEXT" at bounding box center [310, 208] width 62 height 15
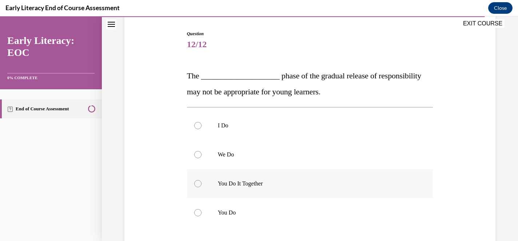
click at [284, 181] on p "You Do It Together" at bounding box center [316, 183] width 197 height 7
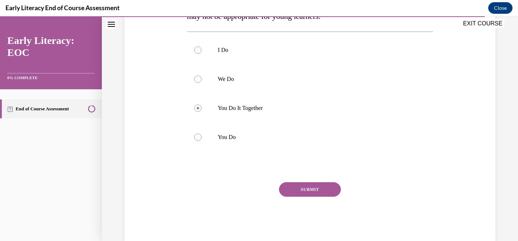
click at [291, 194] on button "SUBMIT" at bounding box center [310, 189] width 62 height 15
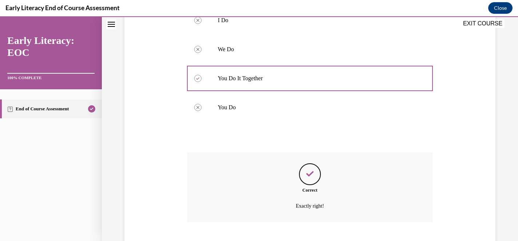
scroll to position [220, 0]
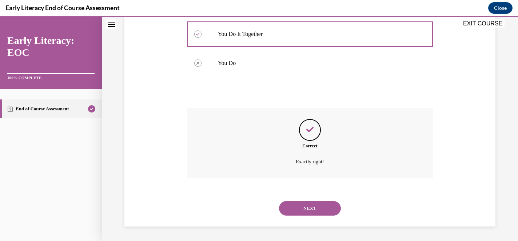
click at [294, 204] on button "NEXT" at bounding box center [310, 208] width 62 height 15
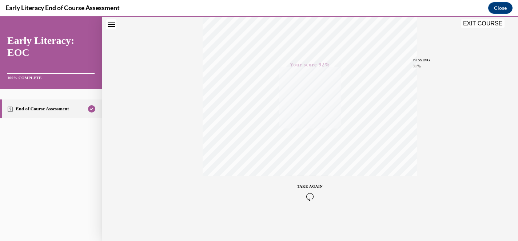
scroll to position [0, 0]
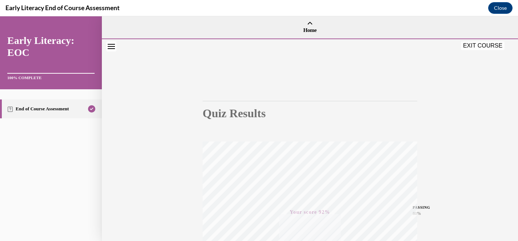
click at [482, 45] on button "EXIT COURSE" at bounding box center [483, 45] width 44 height 9
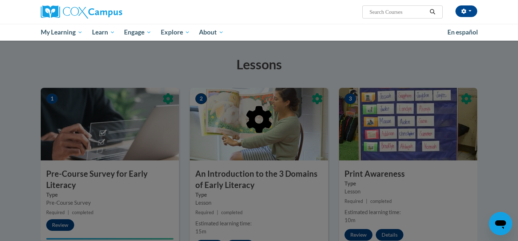
scroll to position [101, 0]
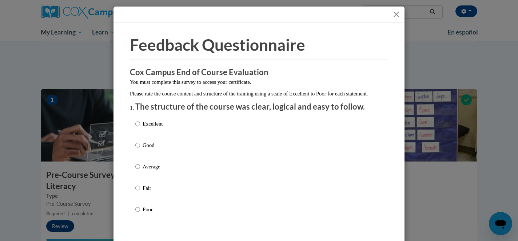
click at [242, 151] on div "Excellent Good Average Fair Poor" at bounding box center [258, 175] width 247 height 118
click at [224, 157] on div "Excellent Good Average Fair Poor" at bounding box center [258, 175] width 247 height 118
click at [154, 149] on p "Good" at bounding box center [152, 145] width 20 height 8
click at [140, 149] on input "Good" at bounding box center [137, 145] width 5 height 8
radio input "true"
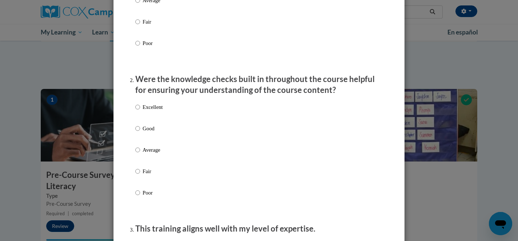
click at [149, 142] on label "Good" at bounding box center [148, 135] width 27 height 20
click at [140, 133] on input "Good" at bounding box center [137, 129] width 5 height 8
radio input "true"
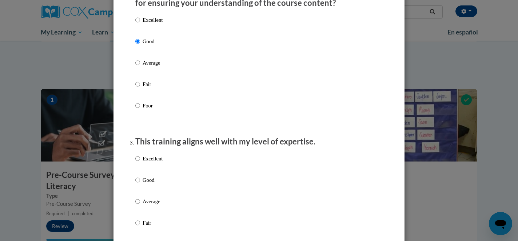
click at [153, 184] on p "Good" at bounding box center [152, 180] width 20 height 8
click at [140, 184] on input "Good" at bounding box center [137, 180] width 5 height 8
radio input "true"
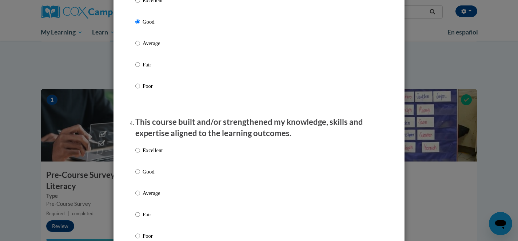
click at [152, 176] on p "Good" at bounding box center [152, 172] width 20 height 8
click at [140, 176] on input "Good" at bounding box center [137, 172] width 5 height 8
radio input "true"
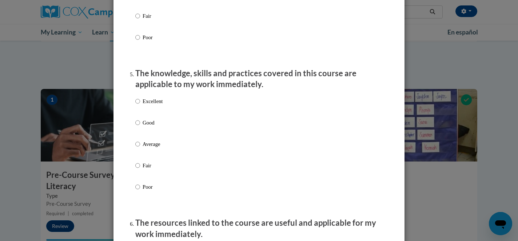
scroll to position [633, 0]
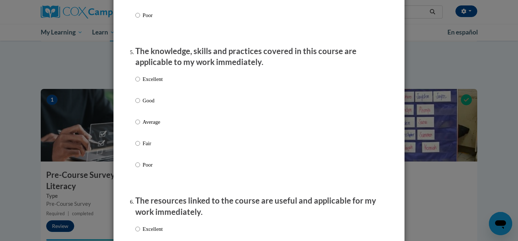
click at [150, 113] on label "Good" at bounding box center [148, 107] width 27 height 20
click at [140, 105] on input "Good" at bounding box center [137, 101] width 5 height 8
radio input "true"
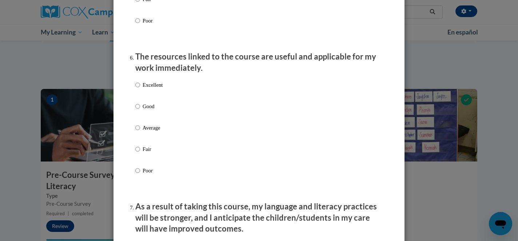
click at [149, 110] on p "Good" at bounding box center [152, 106] width 20 height 8
click at [140, 110] on input "Good" at bounding box center [137, 106] width 5 height 8
radio input "true"
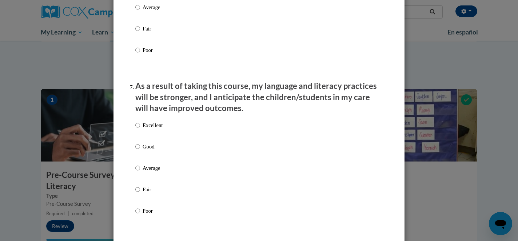
click at [149, 160] on label "Good" at bounding box center [148, 153] width 27 height 20
click at [140, 151] on input "Good" at bounding box center [137, 147] width 5 height 8
radio input "true"
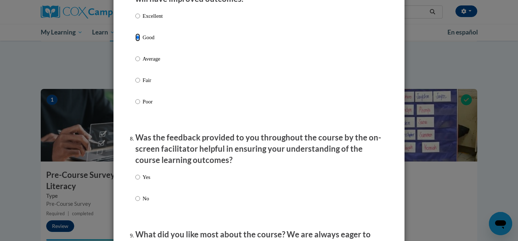
scroll to position [1049, 0]
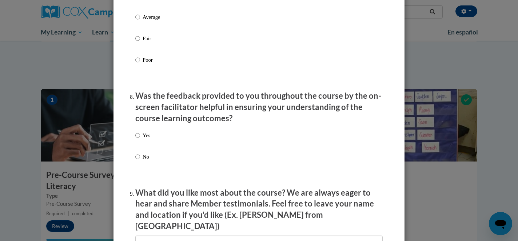
click at [149, 148] on label "Yes" at bounding box center [142, 142] width 15 height 20
click at [140, 140] on input "Yes" at bounding box center [137, 136] width 5 height 8
radio input "true"
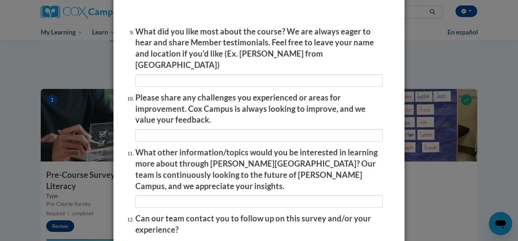
scroll to position [1271, 0]
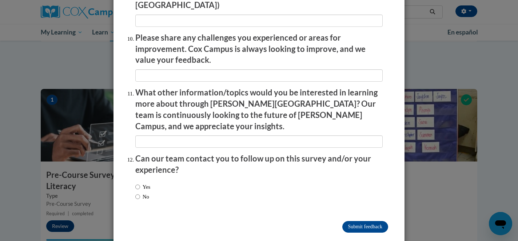
click at [203, 180] on div "Yes No" at bounding box center [258, 193] width 247 height 27
click at [135, 193] on input "No" at bounding box center [137, 197] width 5 height 8
radio input "true"
click at [358, 221] on input "Submit feedback" at bounding box center [365, 227] width 46 height 12
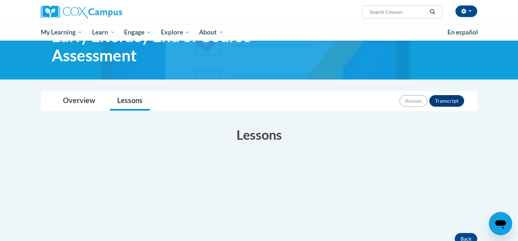
scroll to position [43, 0]
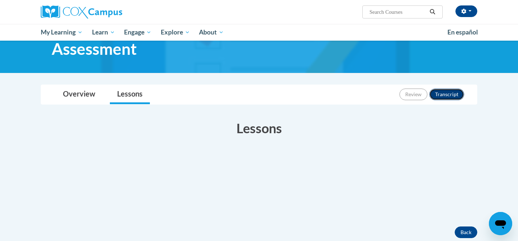
click at [455, 92] on button "Transcript" at bounding box center [446, 95] width 35 height 12
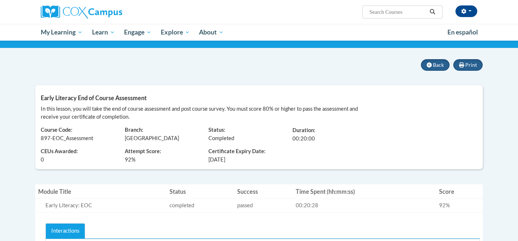
scroll to position [49, 0]
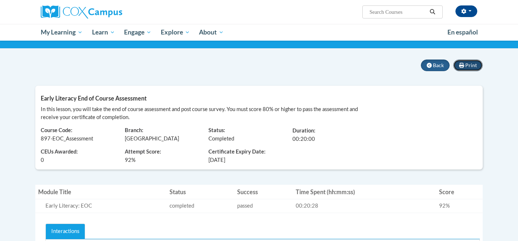
click at [473, 70] on button "Print" at bounding box center [467, 66] width 29 height 12
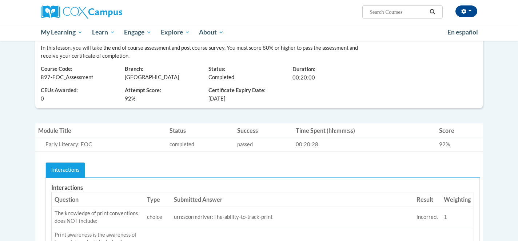
scroll to position [0, 0]
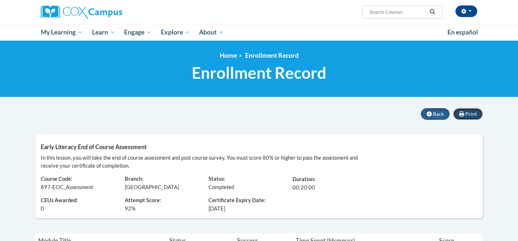
click at [469, 117] on button "Print" at bounding box center [467, 114] width 29 height 12
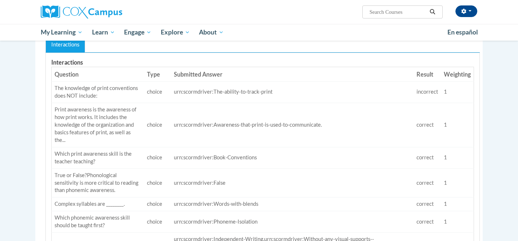
scroll to position [214, 0]
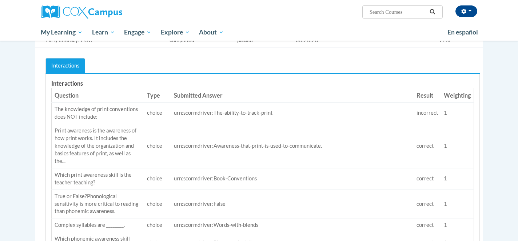
click at [334, 133] on td "urn:scormdriver:Awareness-that-print-is-used-to-communicate." at bounding box center [292, 146] width 242 height 44
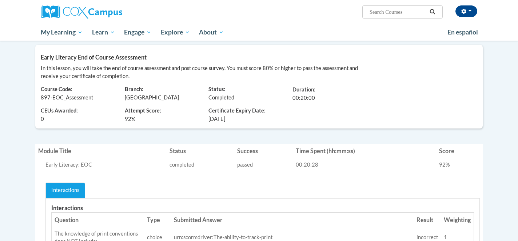
scroll to position [0, 0]
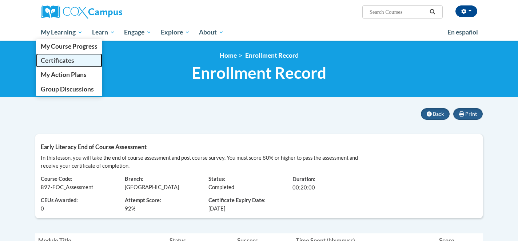
click at [75, 61] on link "Certificates" at bounding box center [69, 60] width 66 height 14
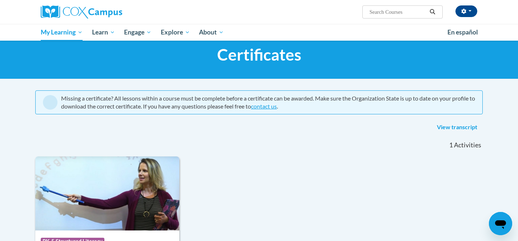
scroll to position [17, 0]
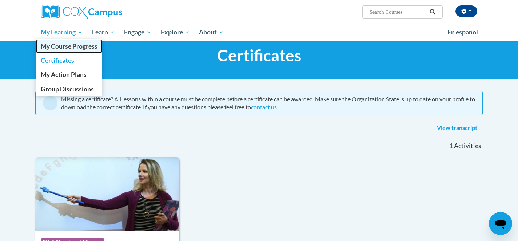
click at [64, 49] on span "My Course Progress" at bounding box center [69, 47] width 57 height 8
